Goal: Information Seeking & Learning: Learn about a topic

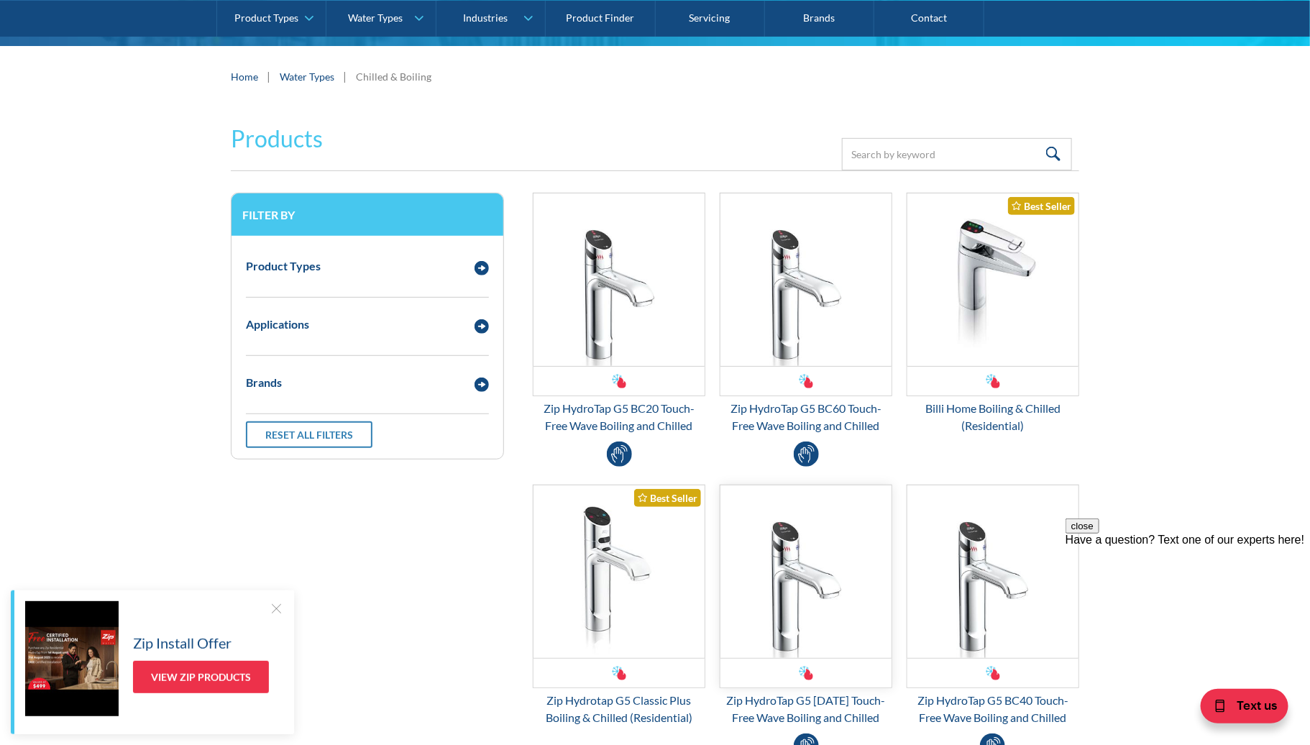
scroll to position [255, 0]
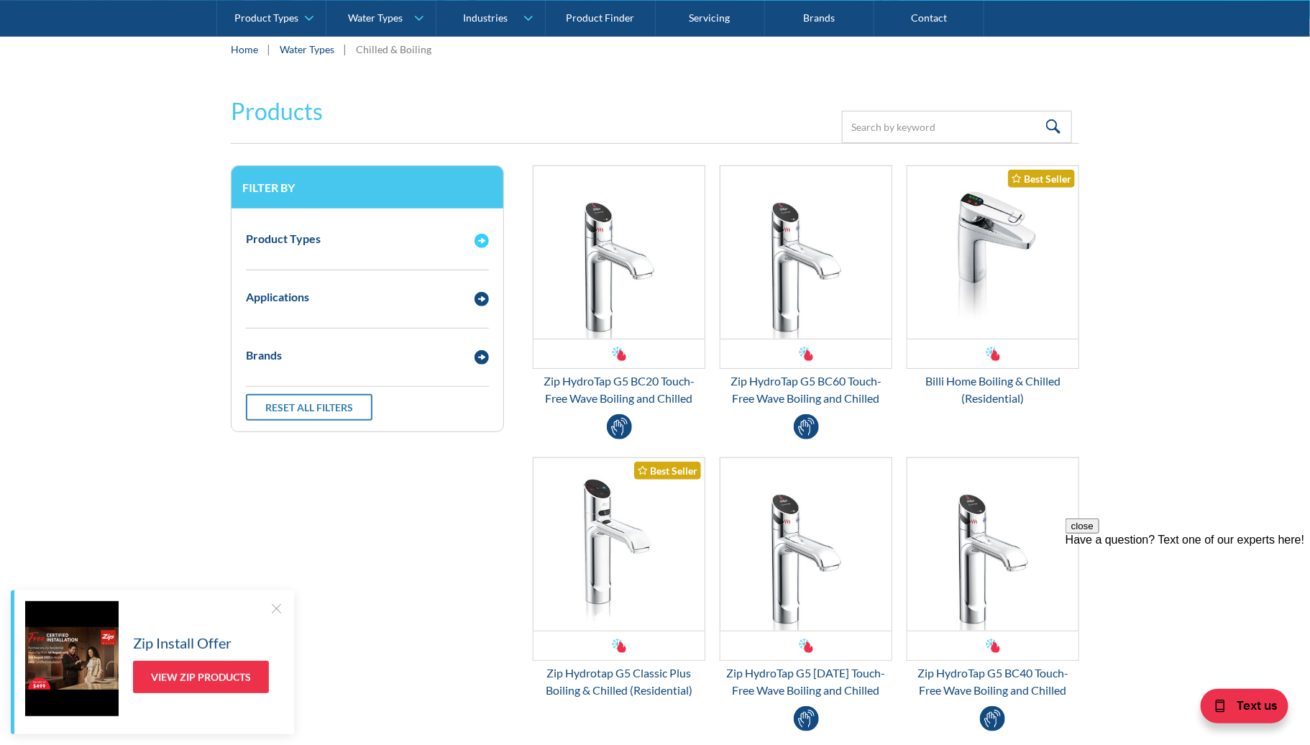
click at [484, 235] on img "Email Form 3" at bounding box center [482, 241] width 14 height 14
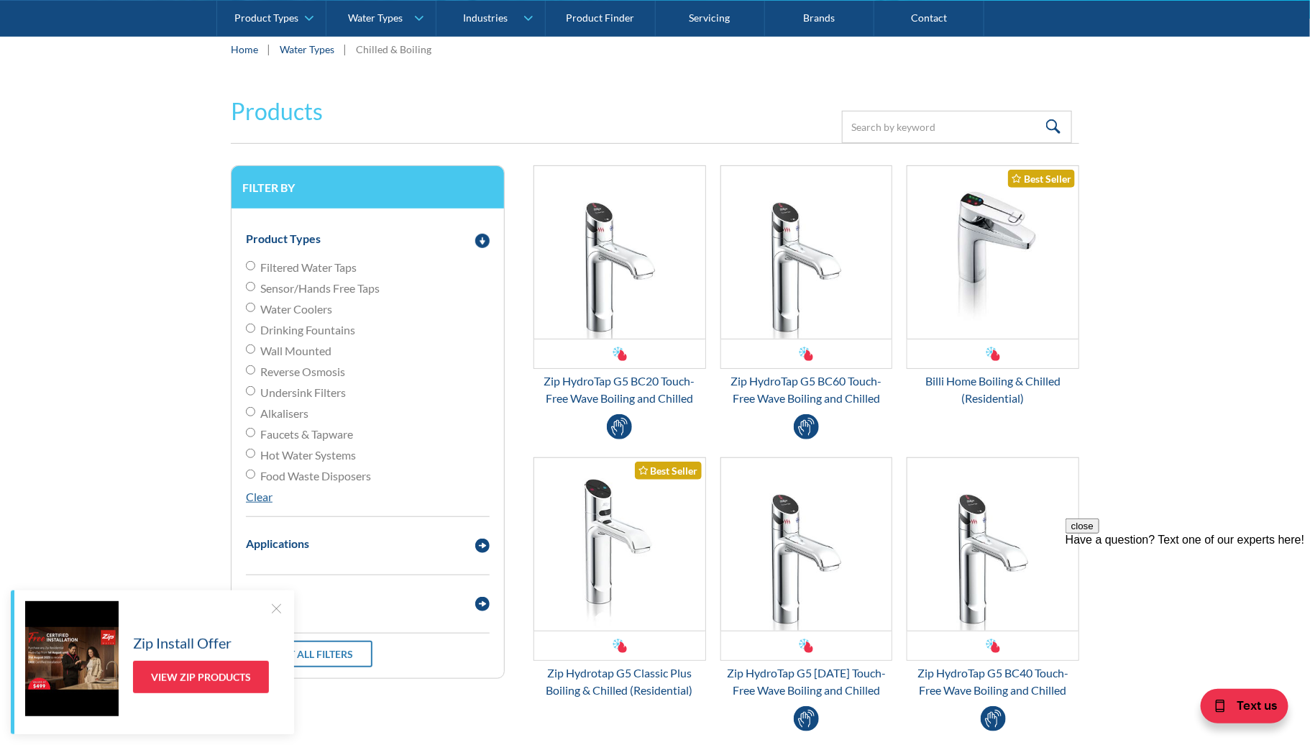
click at [252, 270] on input "Hot Water Systems" at bounding box center [250, 265] width 9 height 9
radio input "true"
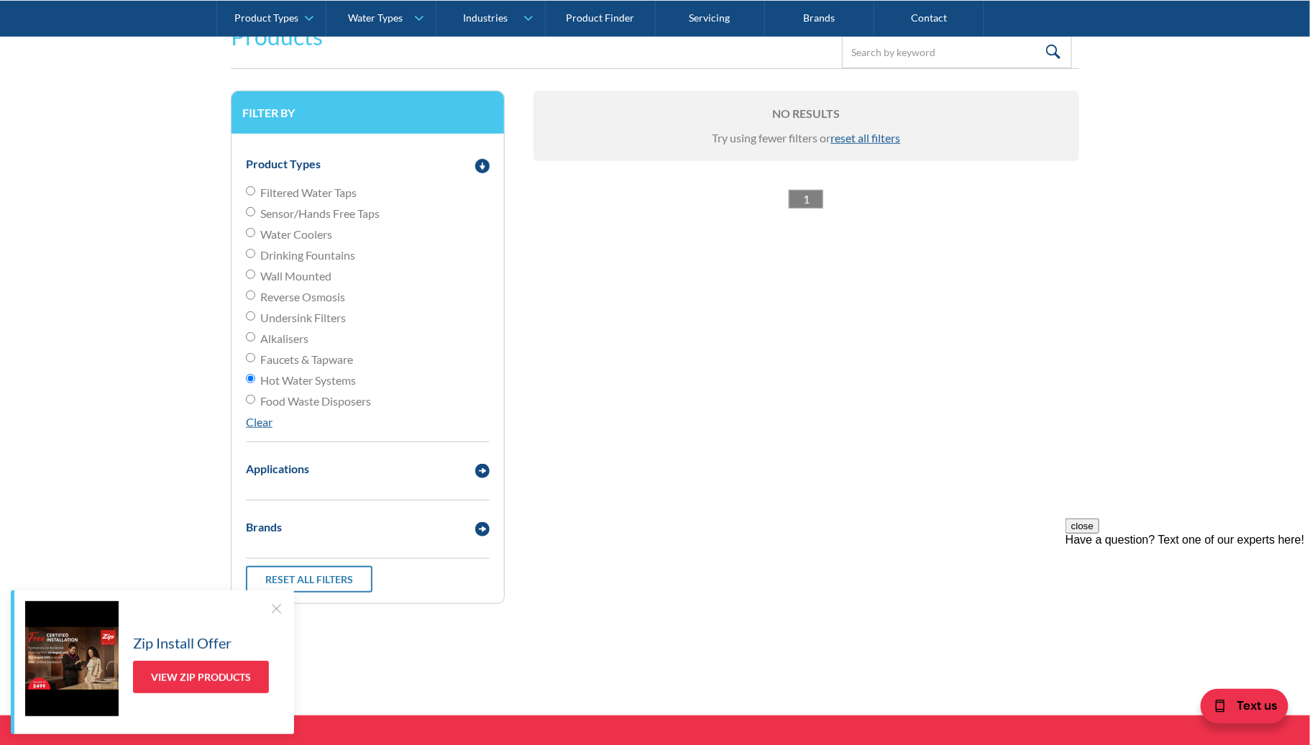
scroll to position [334, 0]
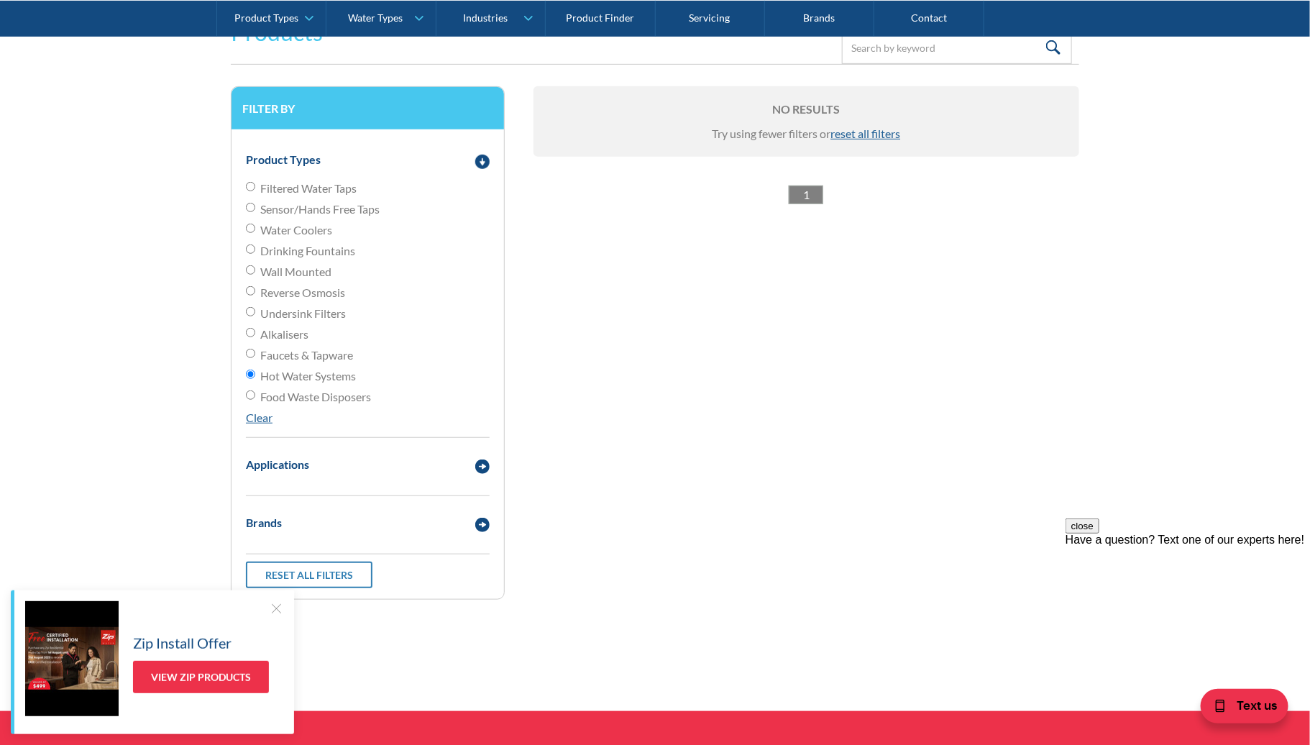
click at [249, 373] on input "Hot Water Systems" at bounding box center [250, 374] width 9 height 9
click at [250, 191] on input "Undersink Filters" at bounding box center [250, 186] width 9 height 9
radio input "true"
click at [249, 182] on input "Filtered Water Taps" at bounding box center [250, 186] width 9 height 9
radio input "true"
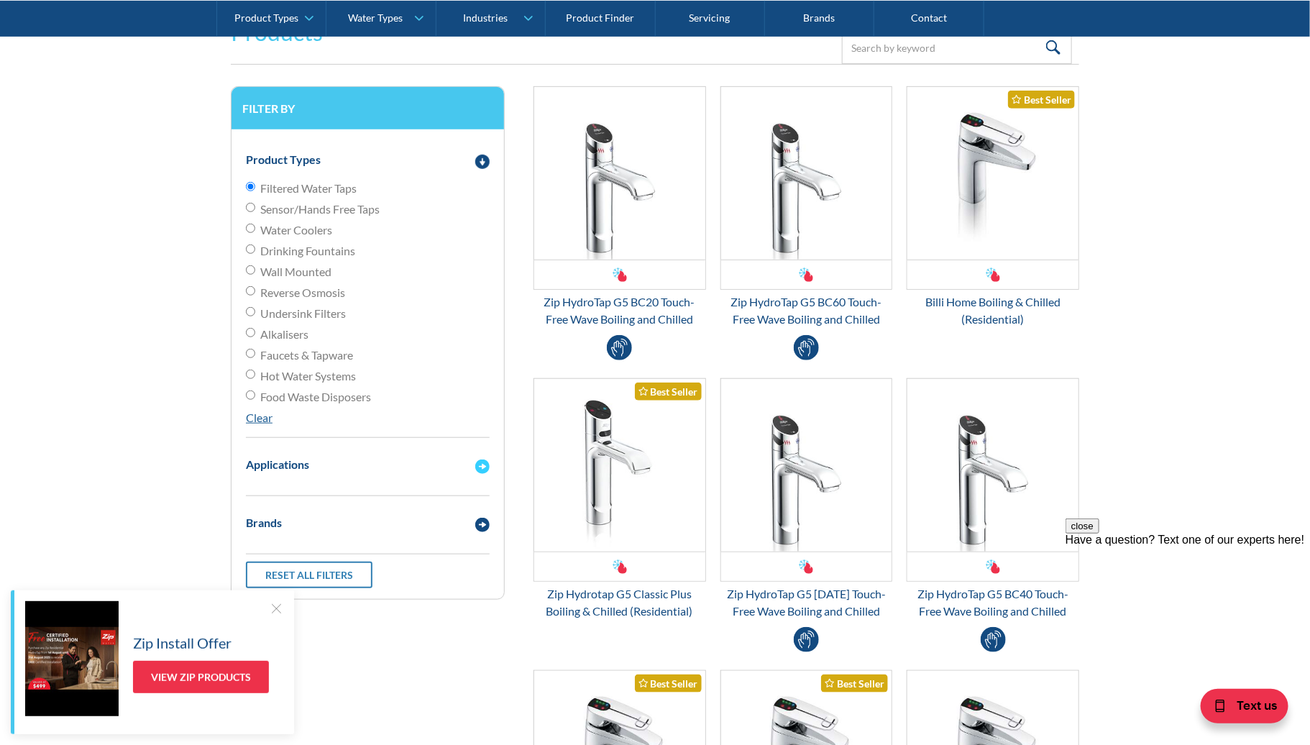
click at [481, 463] on img "Email Form 3" at bounding box center [482, 467] width 14 height 14
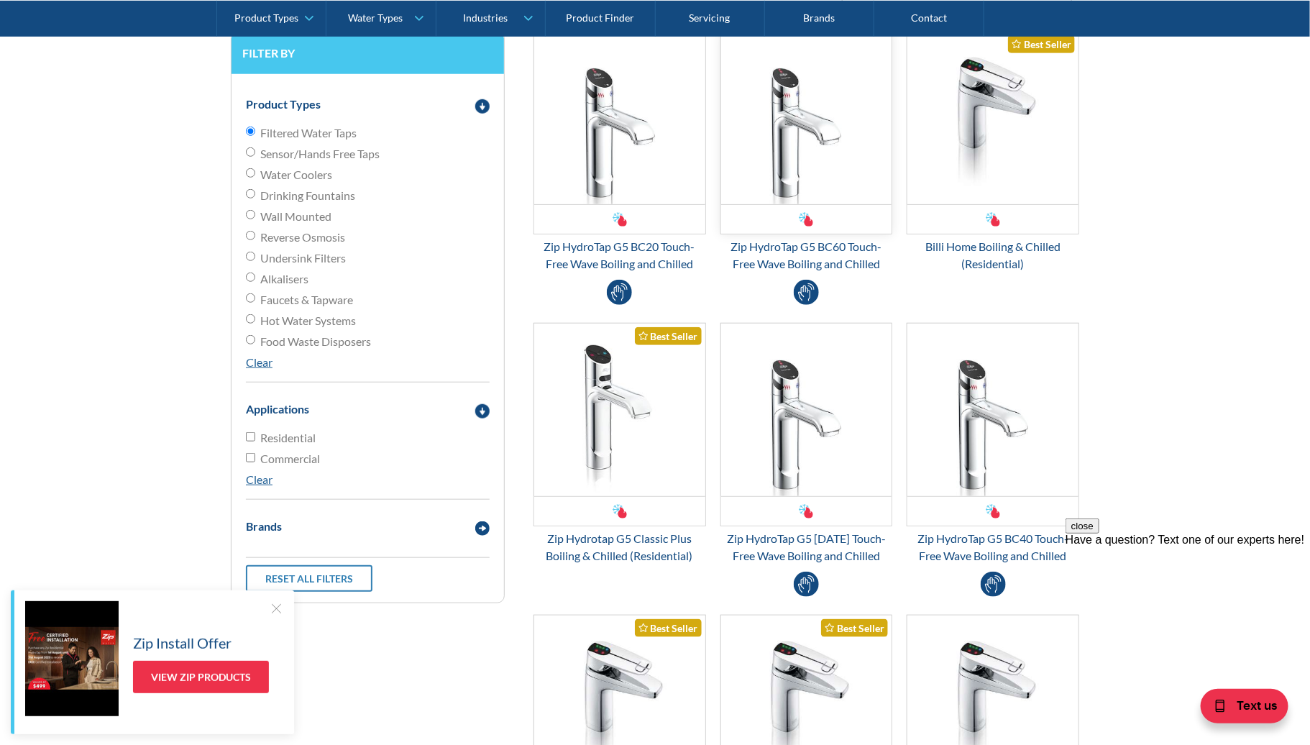
scroll to position [391, 0]
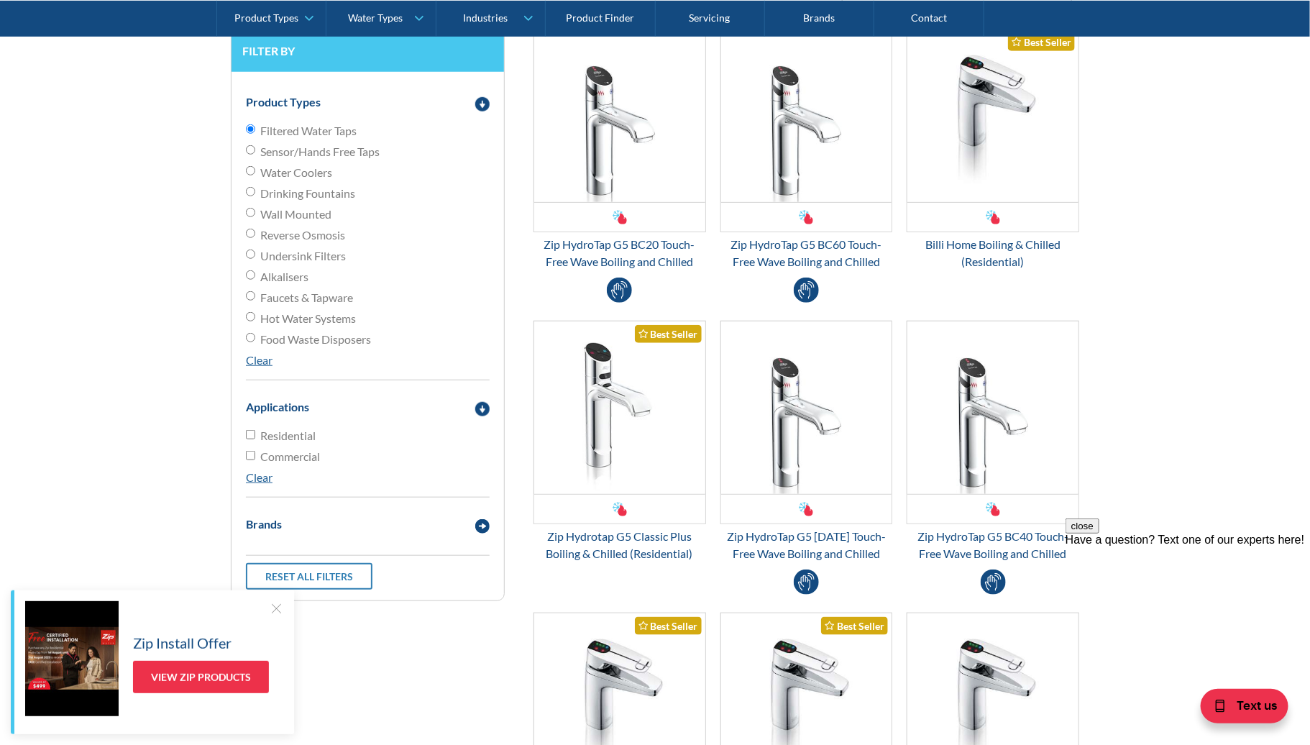
click at [275, 607] on div at bounding box center [276, 608] width 14 height 14
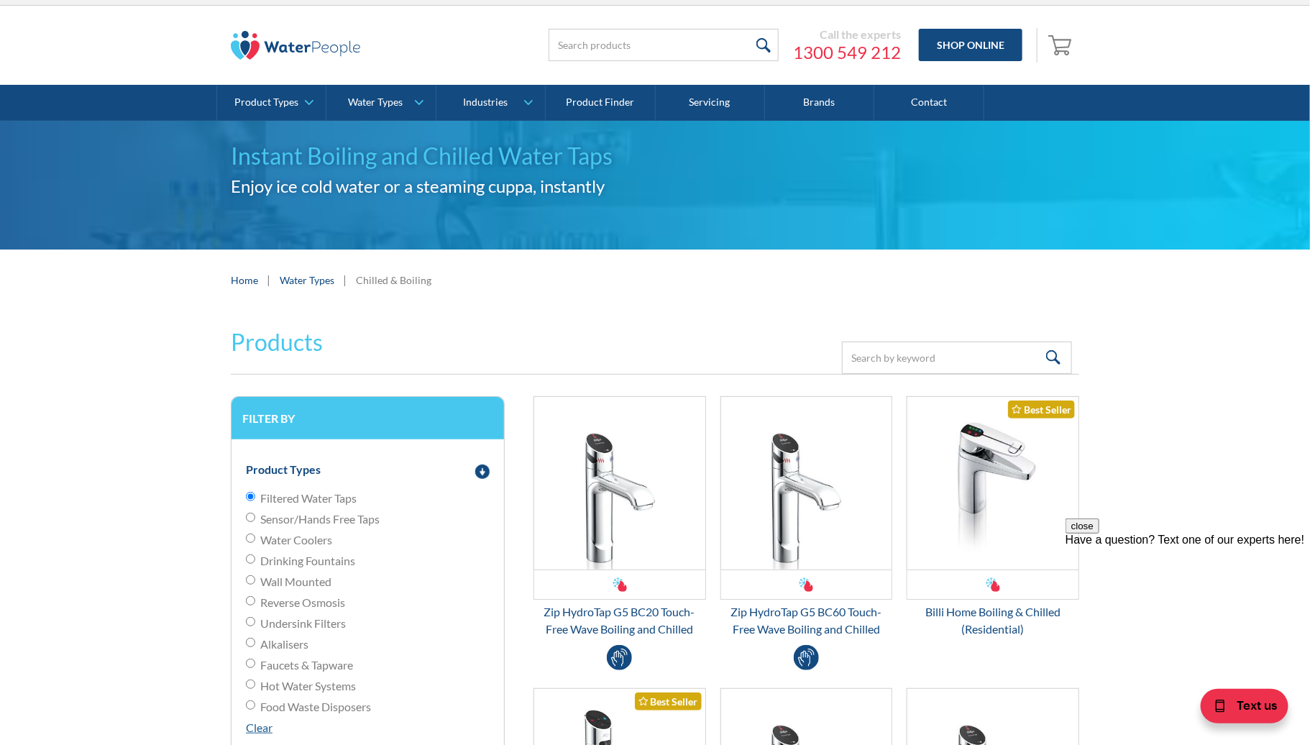
scroll to position [0, 0]
